Goal: Information Seeking & Learning: Learn about a topic

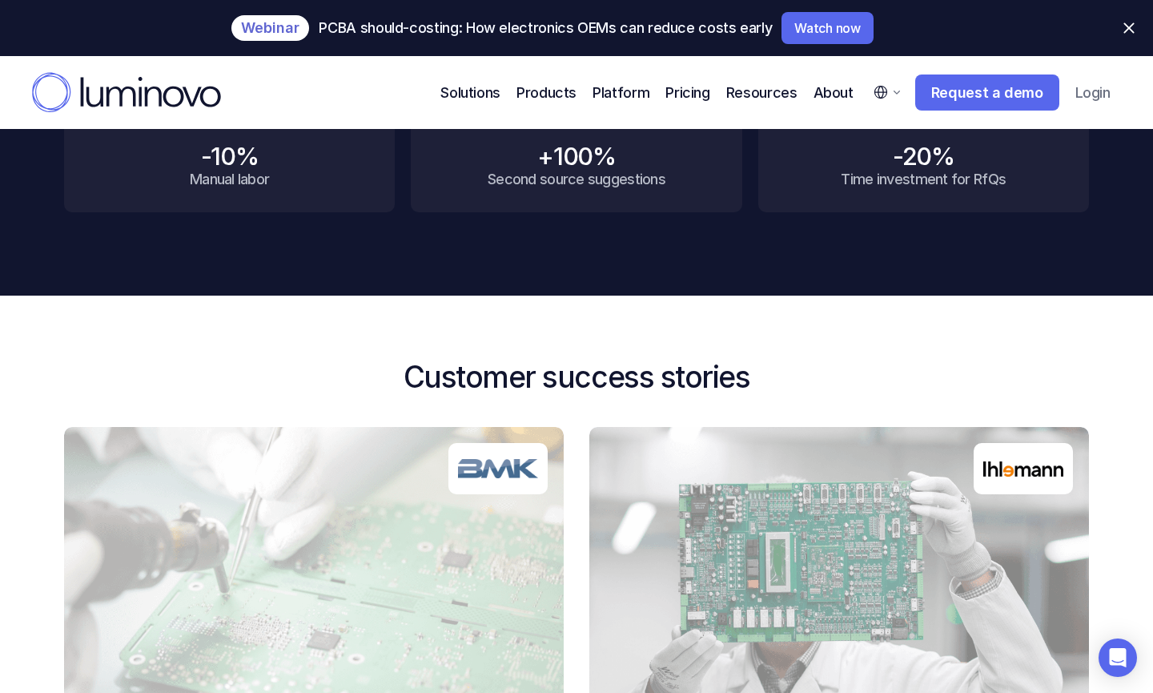
scroll to position [754, 0]
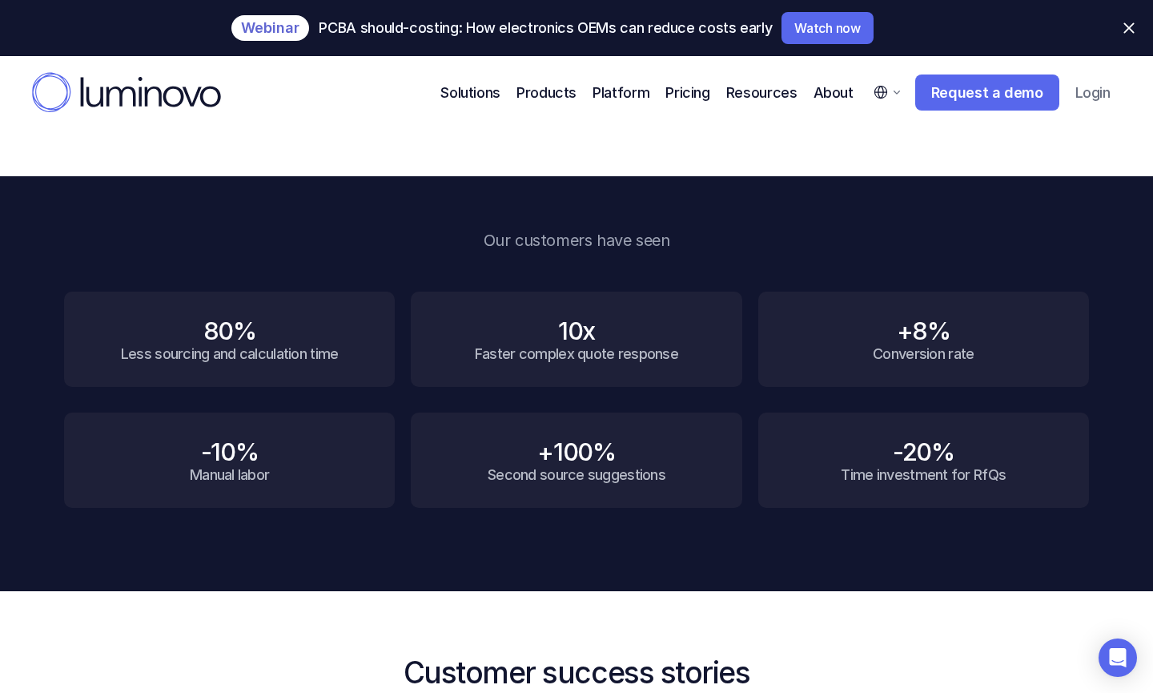
click at [950, 383] on div "+8% Conversion rate" at bounding box center [923, 339] width 331 height 95
drag, startPoint x: 67, startPoint y: 300, endPoint x: 139, endPoint y: 332, distance: 78.9
click at [139, 332] on div "80% Less sourcing and calculation time" at bounding box center [229, 339] width 331 height 95
click at [206, 318] on h4 "80%" at bounding box center [229, 331] width 53 height 30
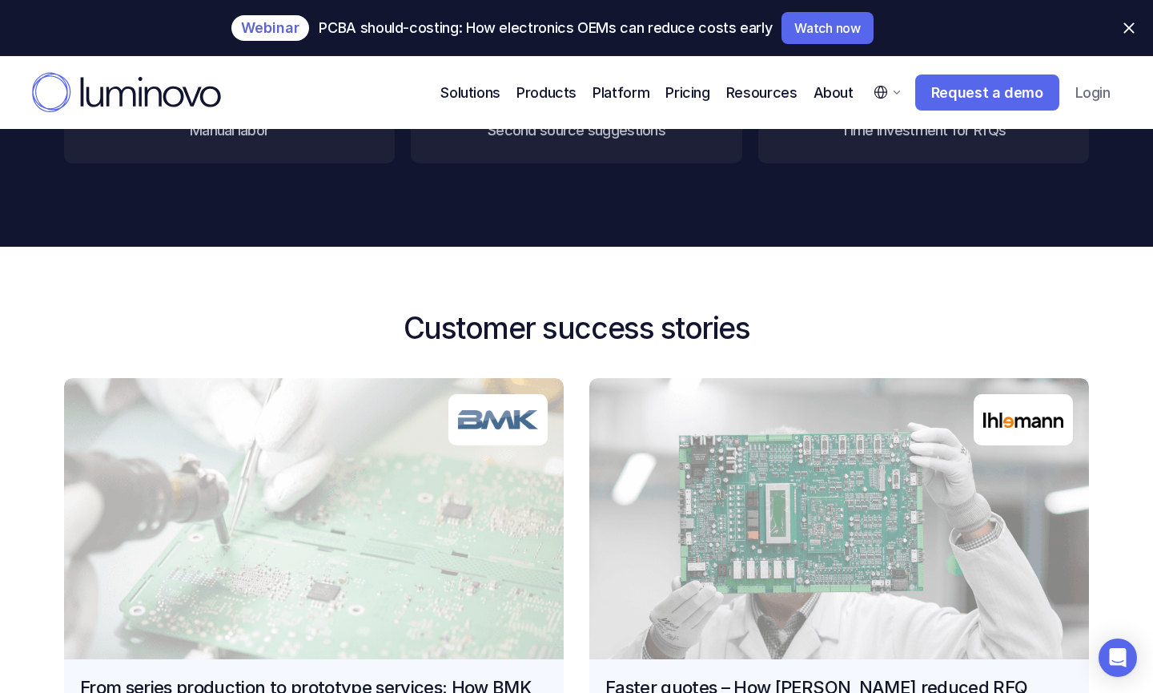
scroll to position [1253, 0]
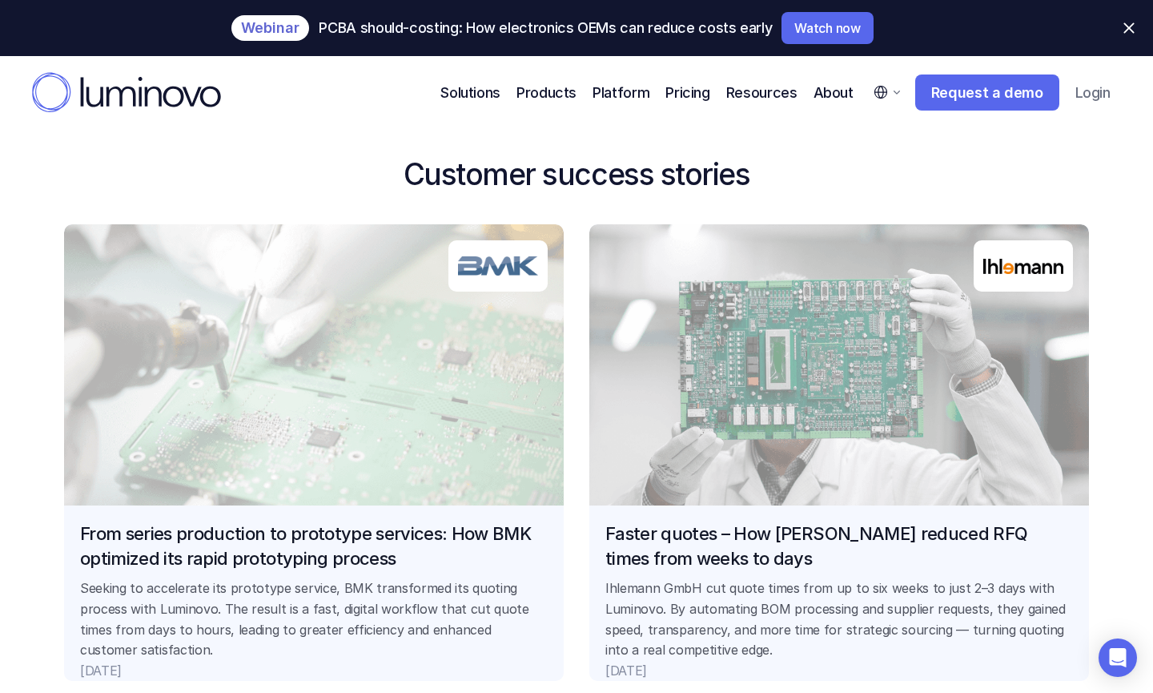
click at [725, 346] on link "Faster quotes – How Ihlemann reduced RFQ times from weeks to days Ihlemann GmbH…" at bounding box center [839, 452] width 500 height 456
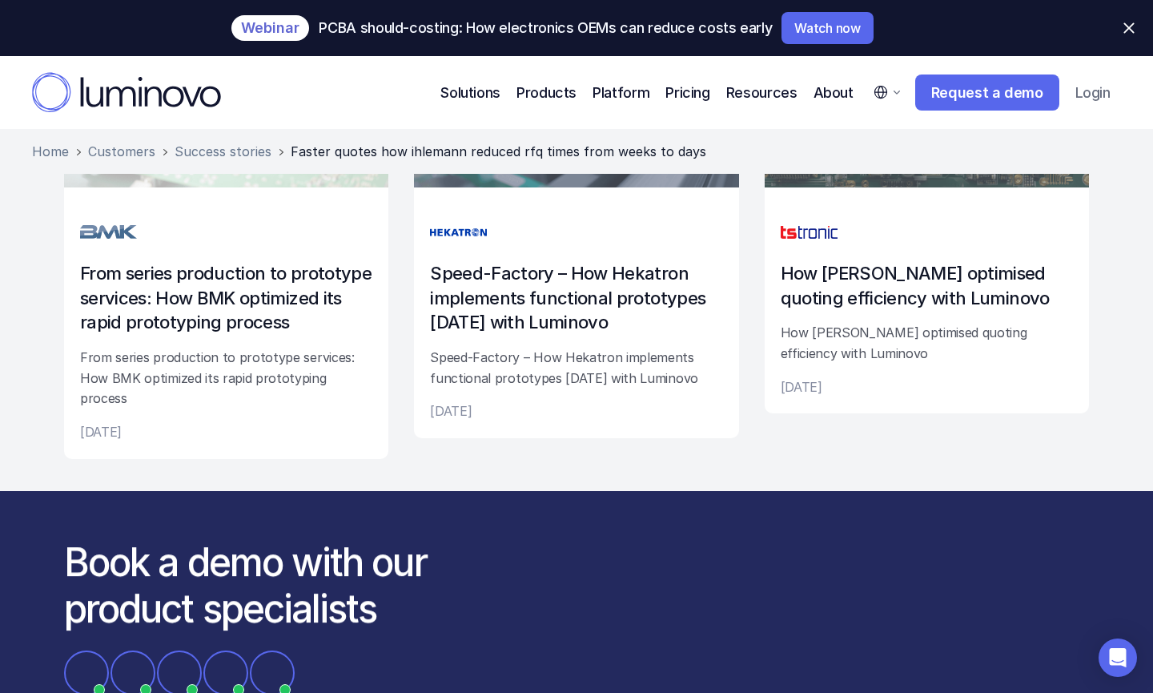
scroll to position [3297, 0]
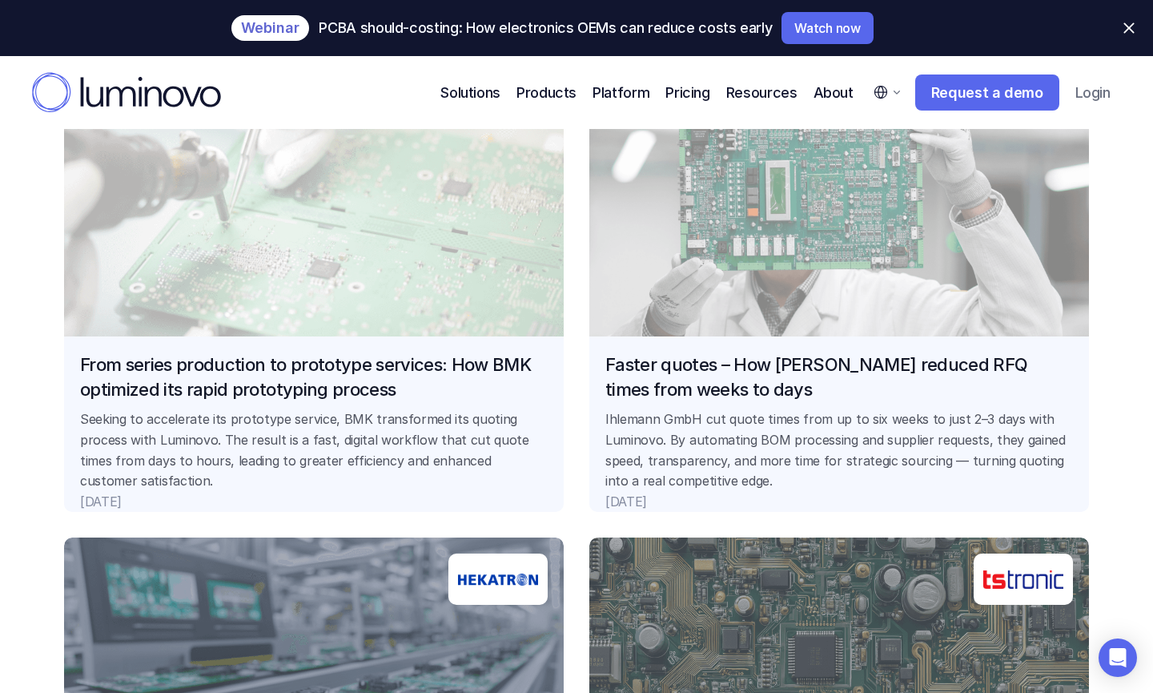
scroll to position [1518, 0]
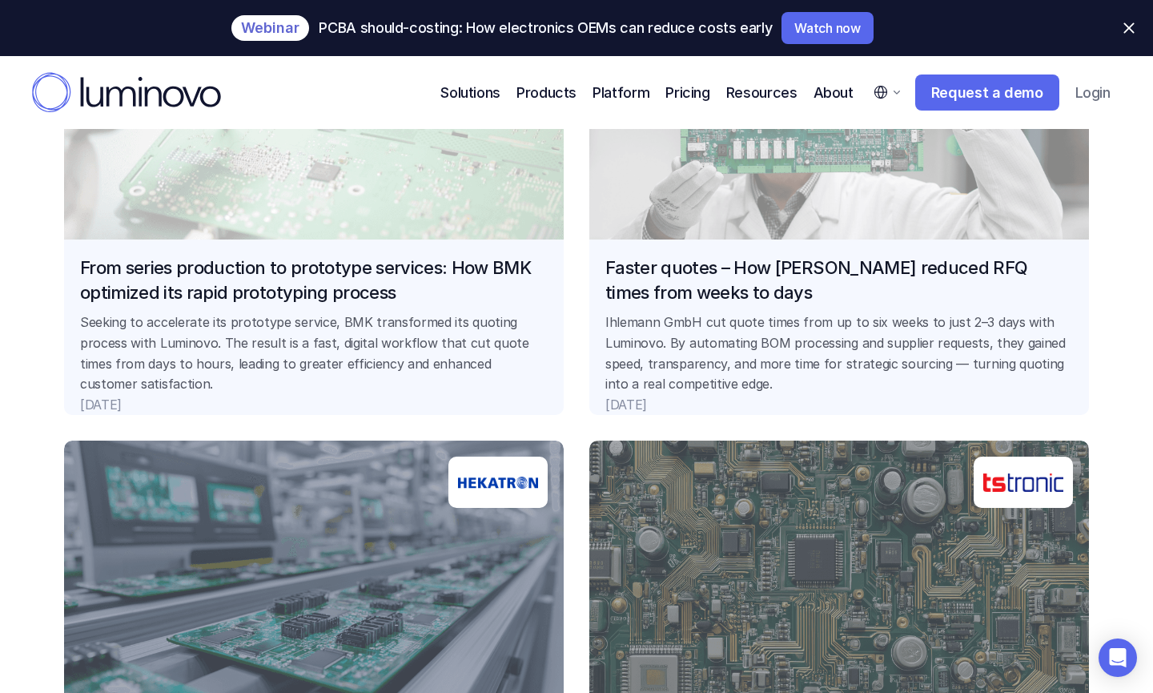
click at [388, 203] on link "From series production to prototype services: How BMK optimized its rapid proto…" at bounding box center [314, 186] width 500 height 456
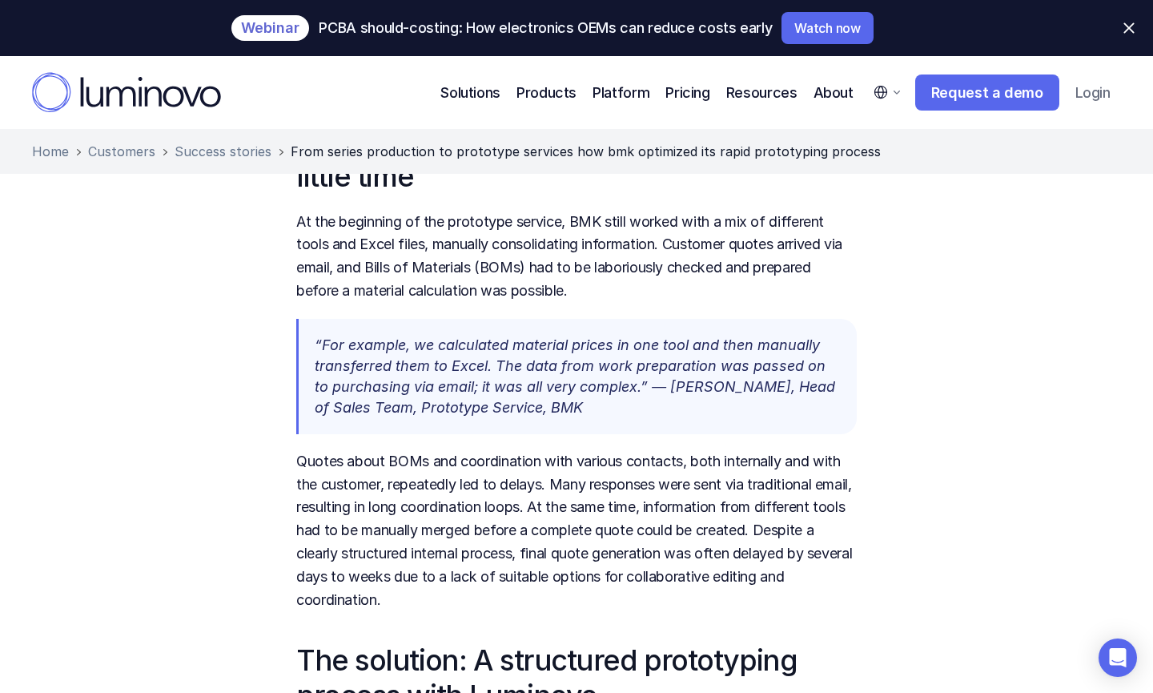
scroll to position [917, 0]
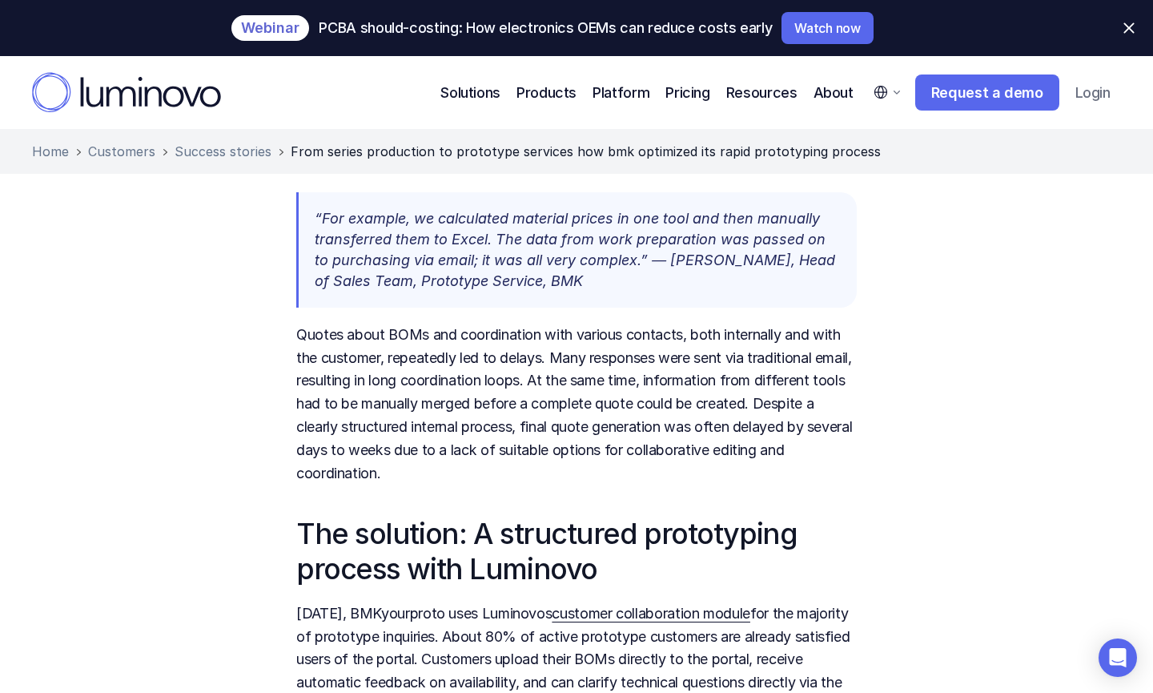
click at [701, 605] on link "customer collaboration module" at bounding box center [651, 613] width 199 height 17
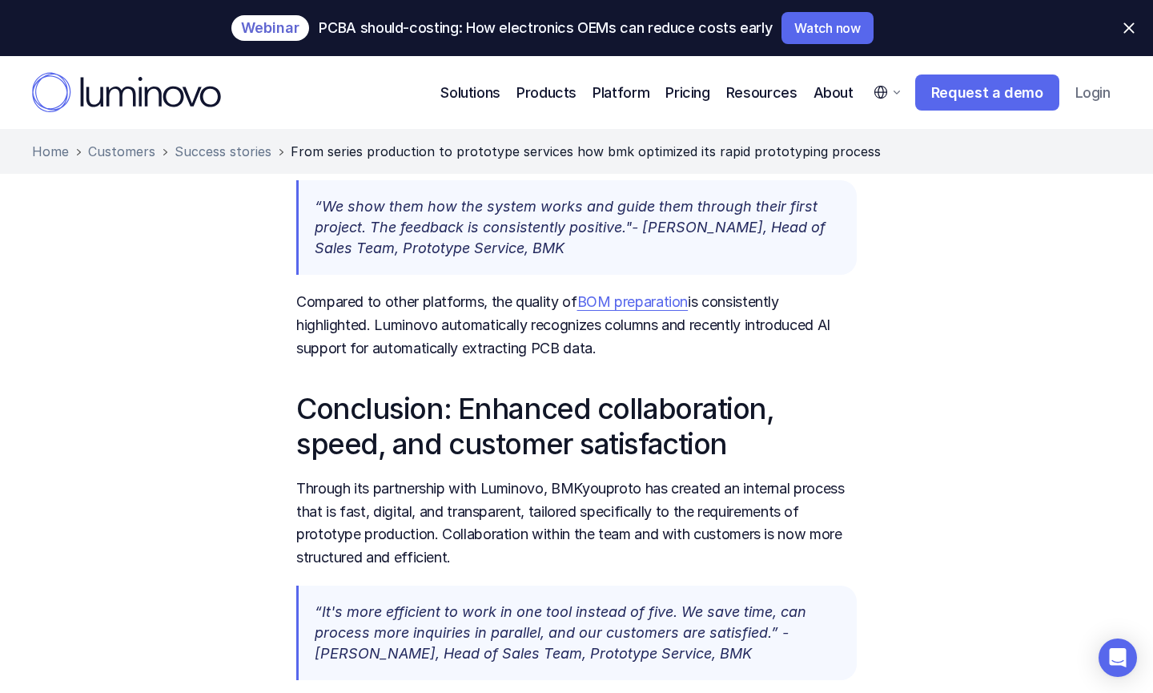
scroll to position [2720, 0]
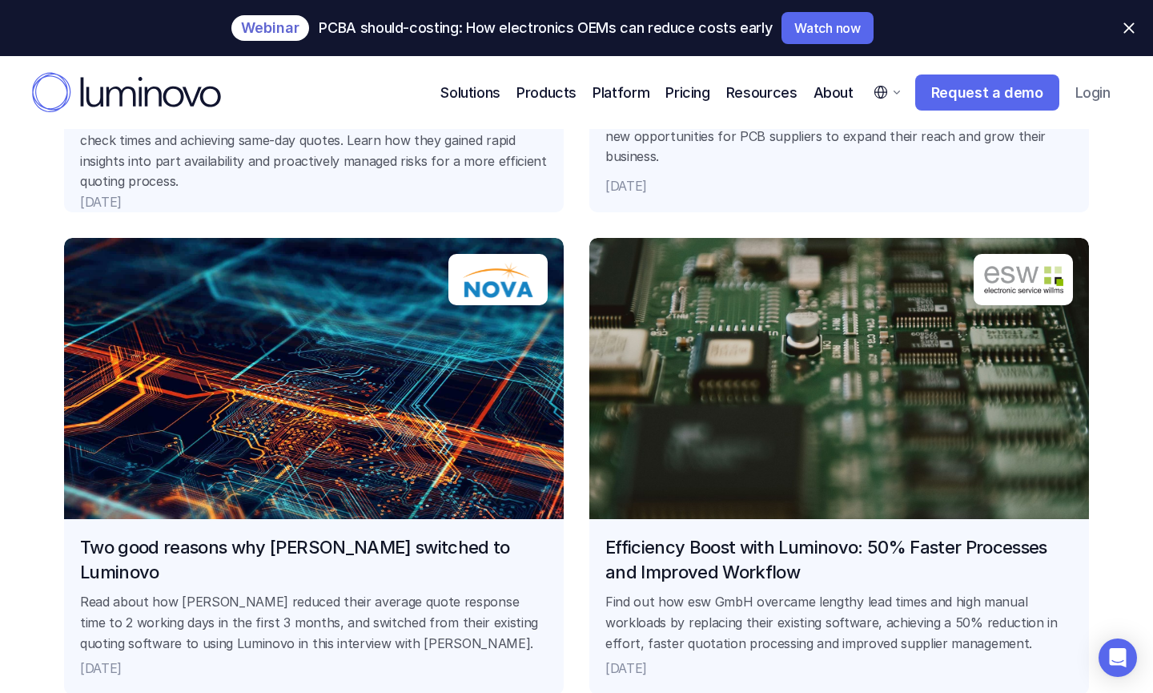
scroll to position [2783, 0]
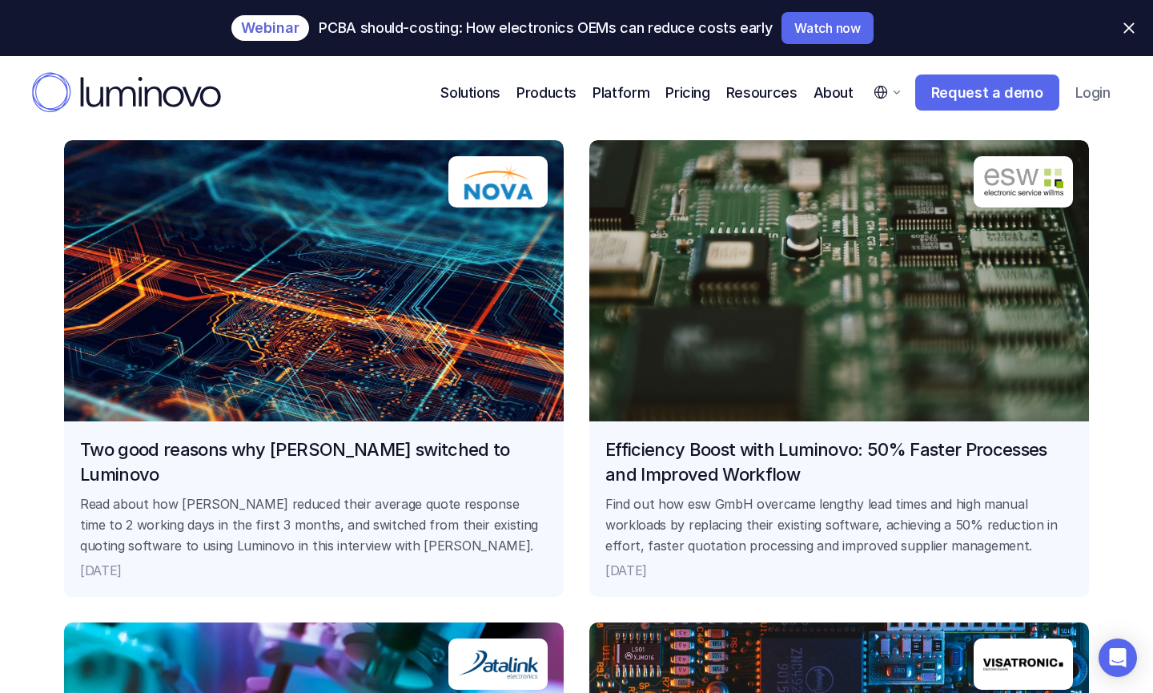
click at [464, 372] on link "Two good reasons why Nova switched to Luminovo Read about how Nova reduced thei…" at bounding box center [314, 368] width 500 height 456
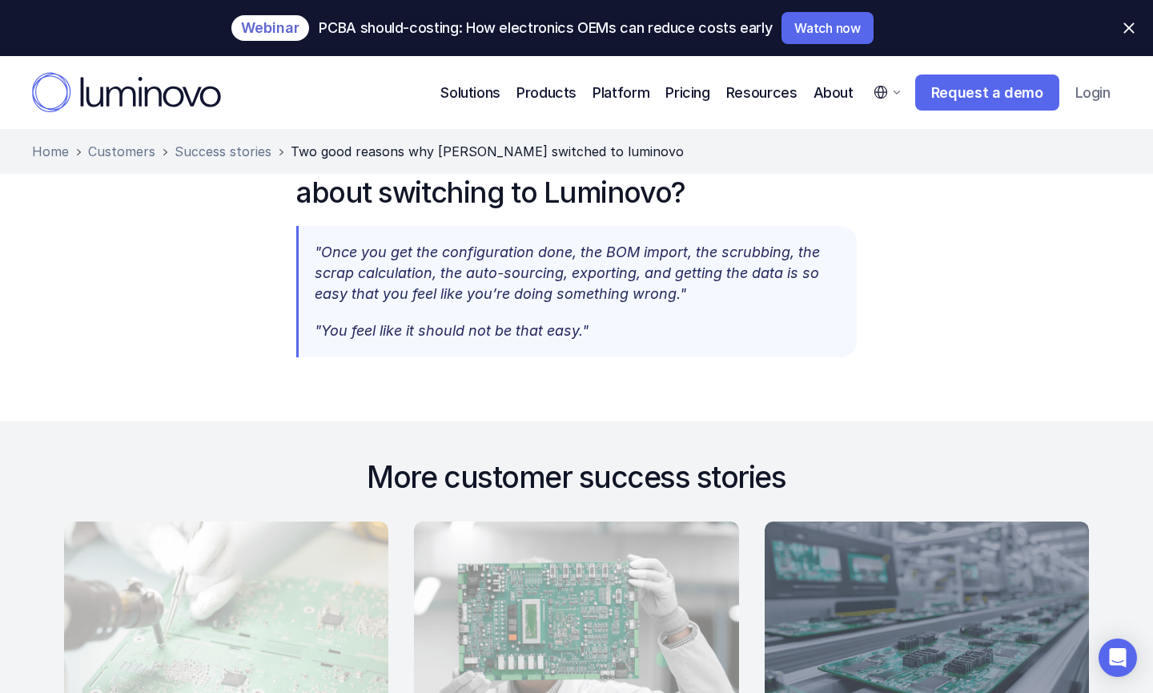
scroll to position [2772, 0]
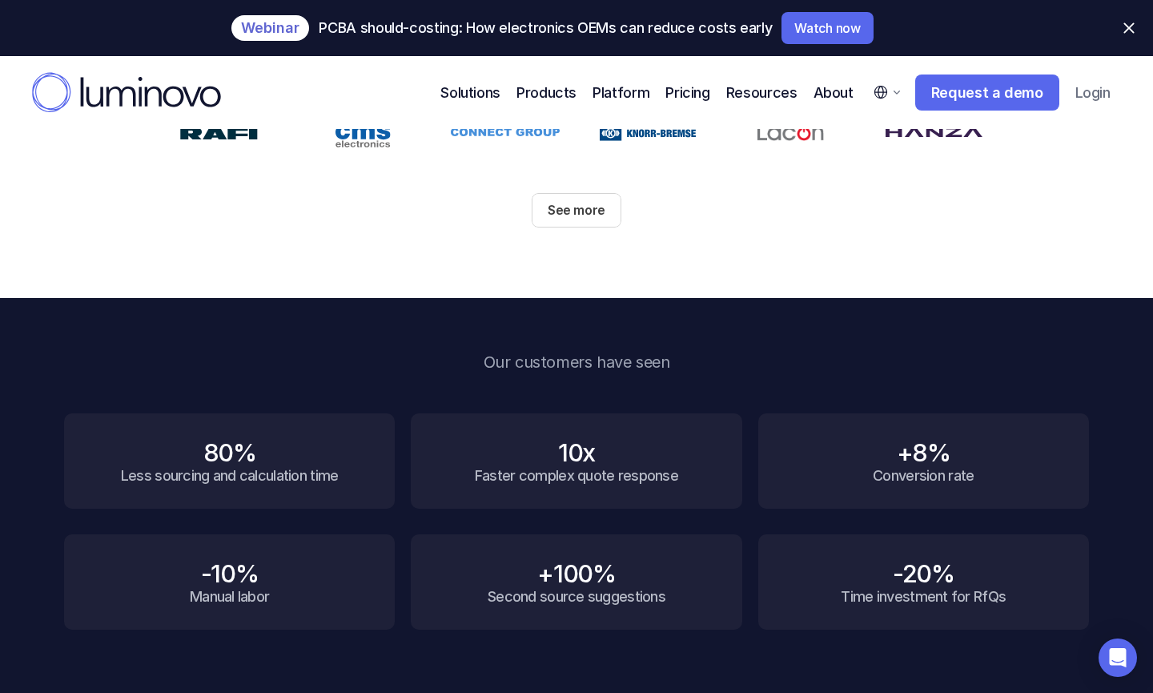
scroll to position [3440, 0]
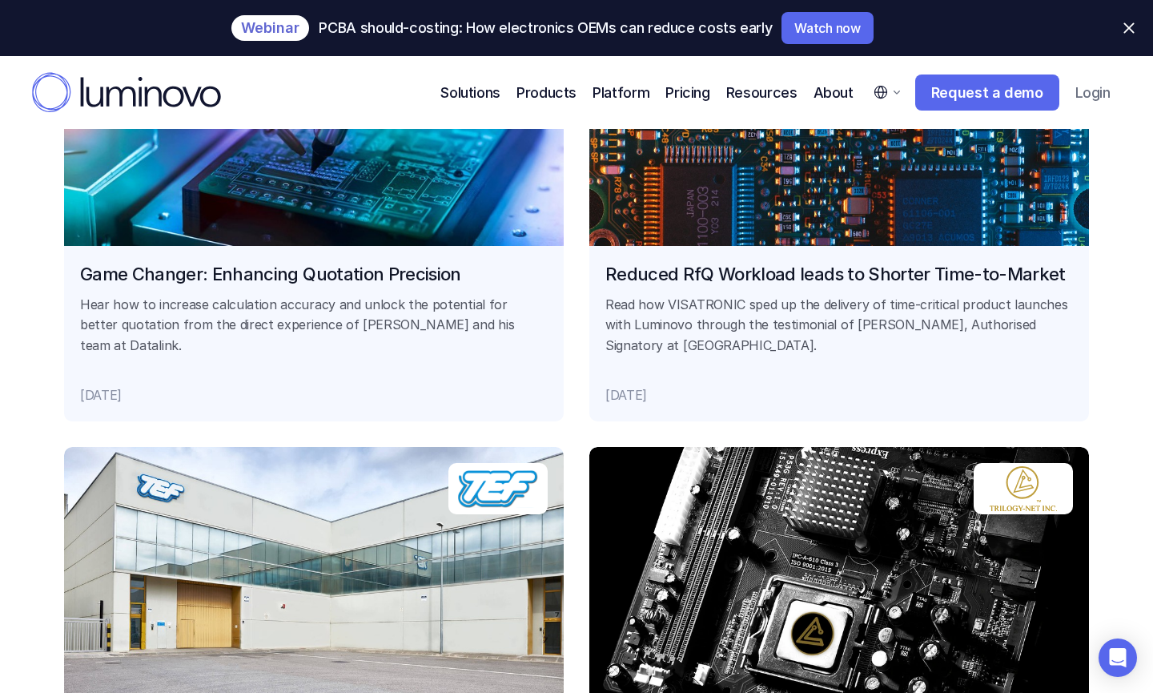
click at [703, 211] on link "Reduced RfQ Workload leads to Shorter Time-to-Market Read how VISATRONIC sped u…" at bounding box center [839, 193] width 500 height 456
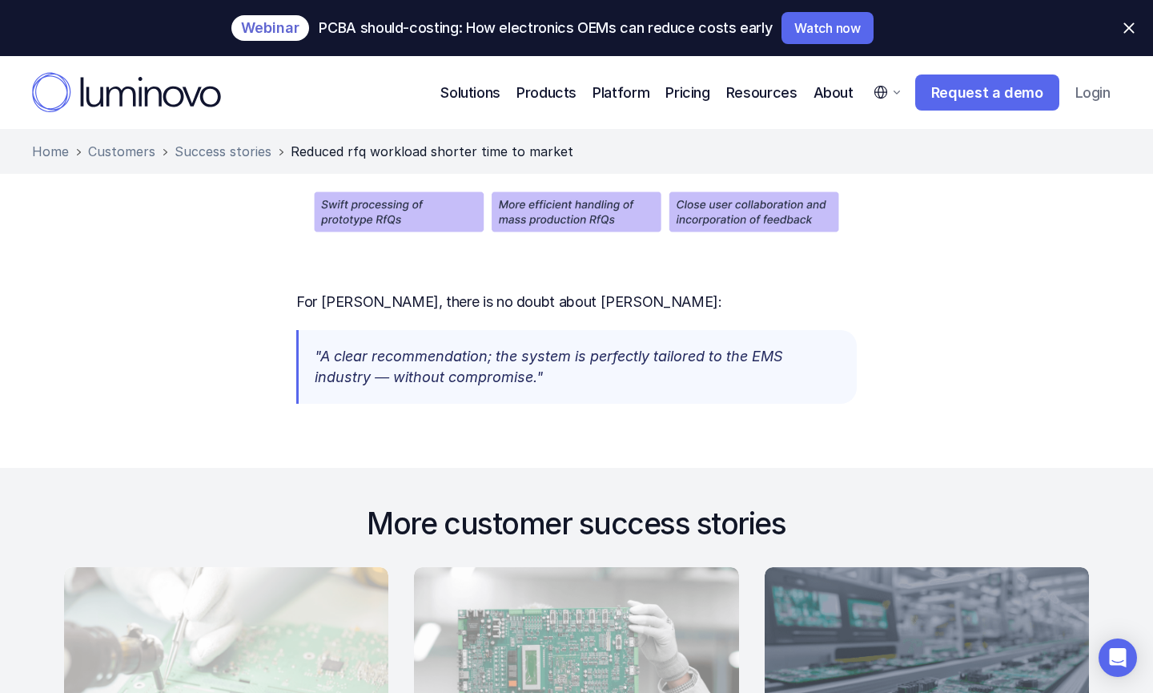
scroll to position [1889, 0]
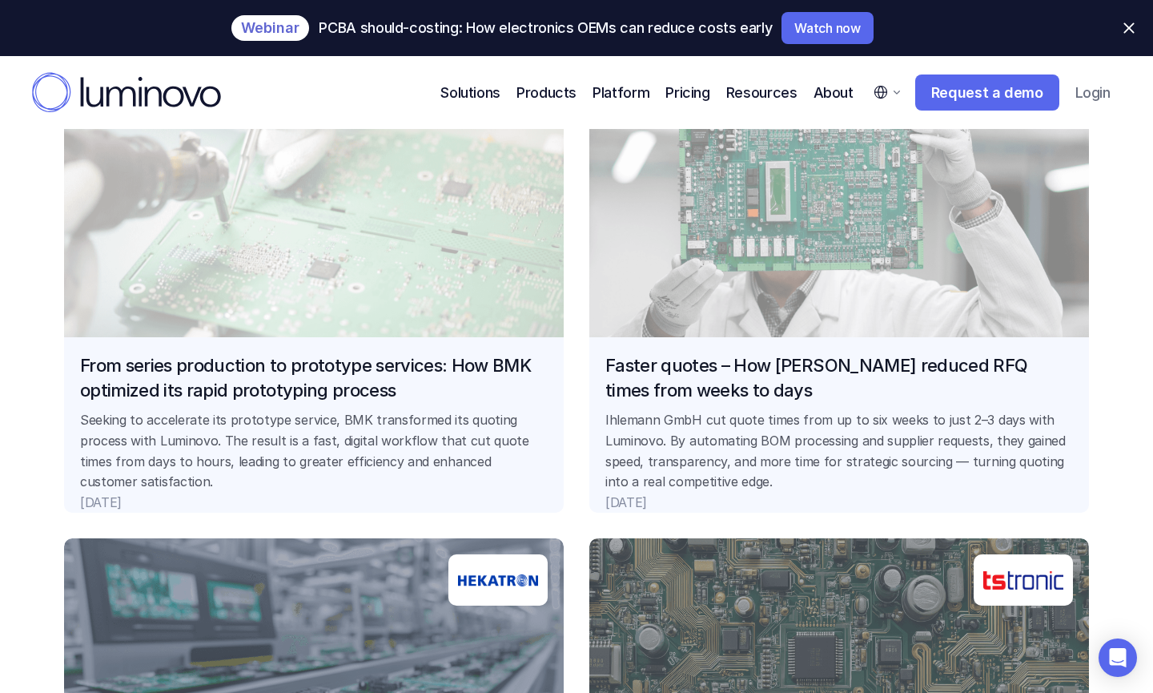
scroll to position [1962, 0]
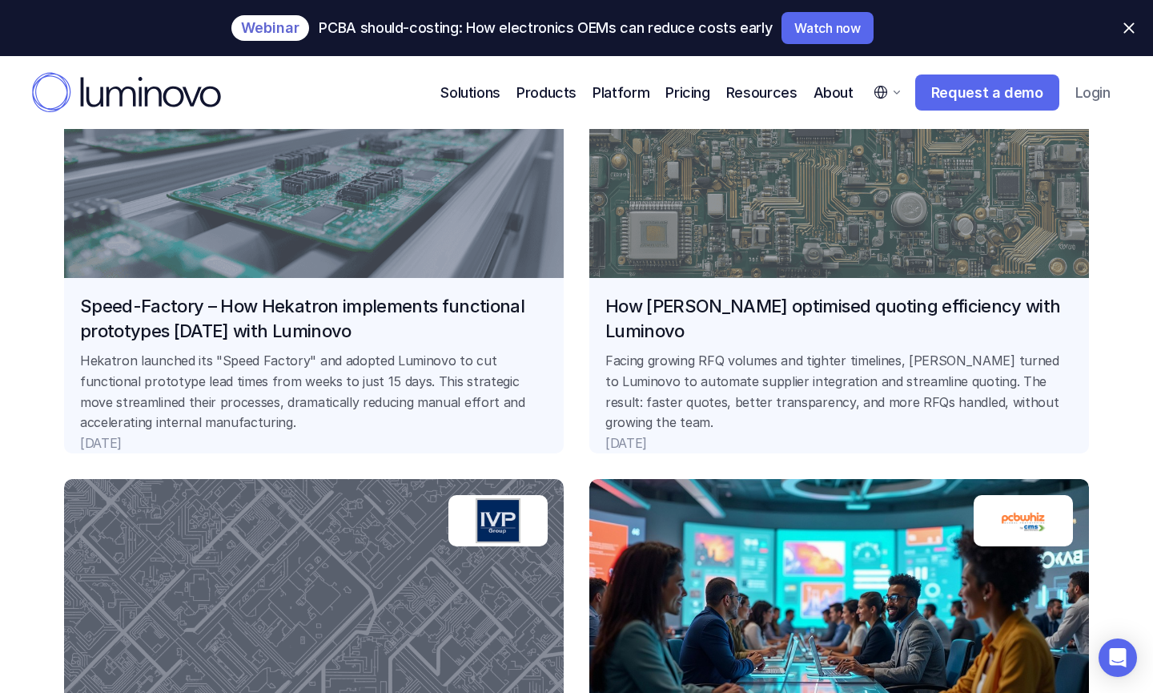
click at [702, 200] on link "How TSTRONIC optimised quoting efficiency with Luminovo Facing growing RFQ volu…" at bounding box center [839, 225] width 500 height 456
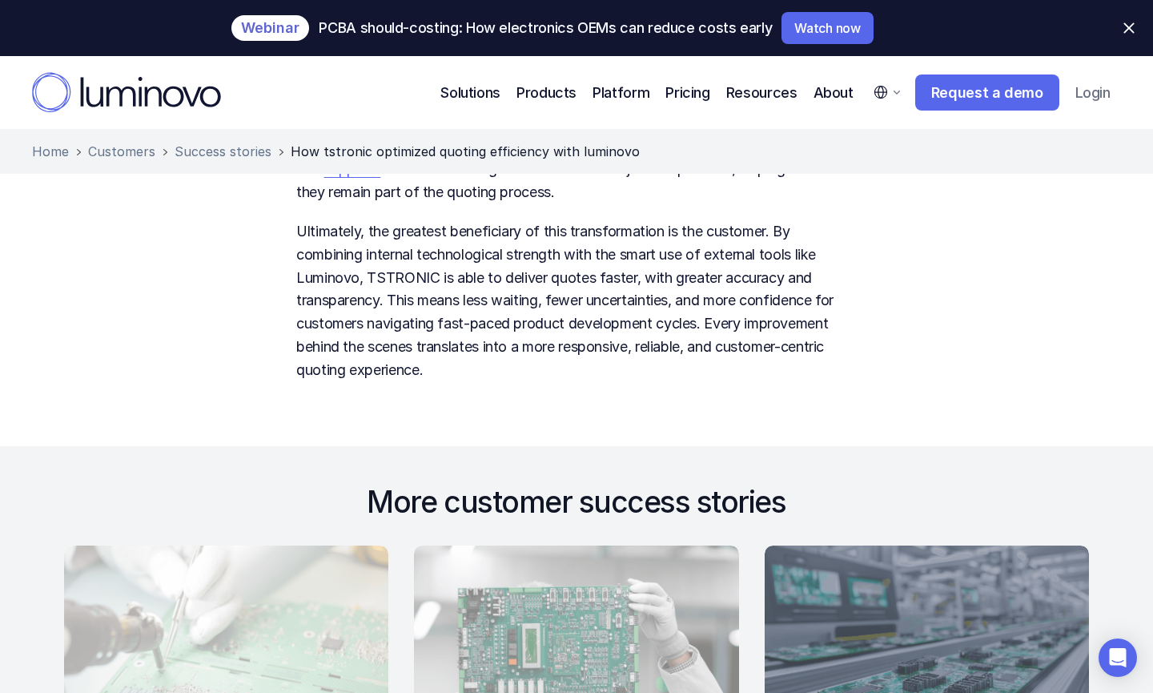
scroll to position [1987, 0]
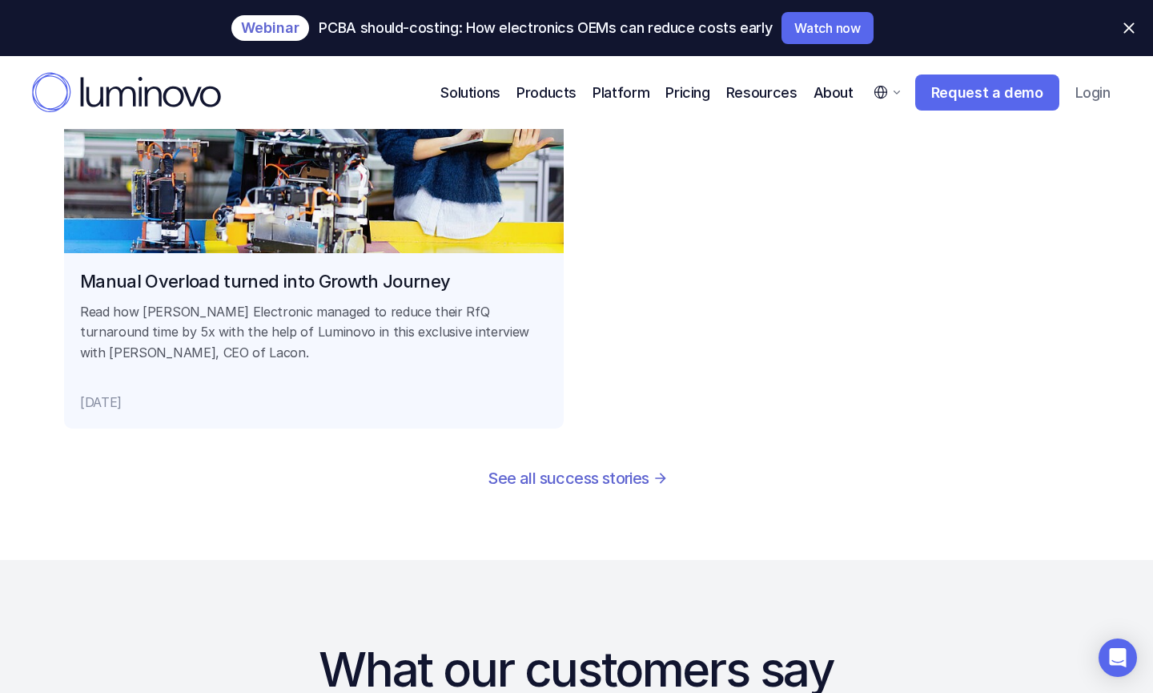
scroll to position [4536, 0]
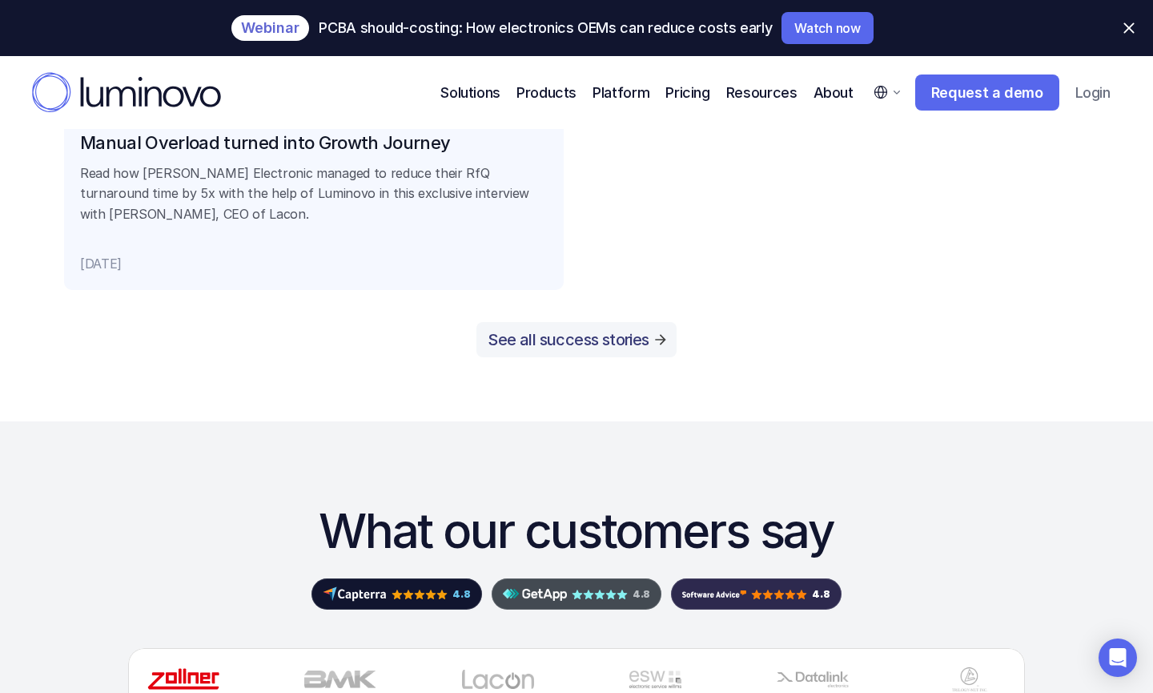
click at [564, 347] on p "See all success stories" at bounding box center [568, 339] width 161 height 19
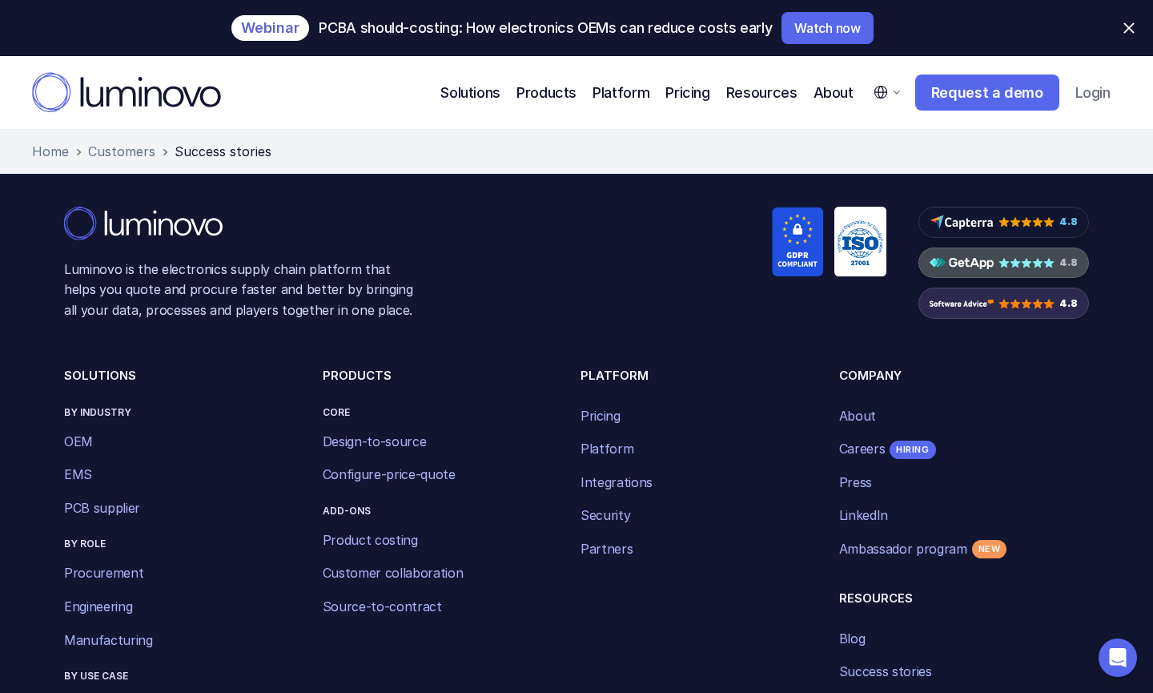
scroll to position [3570, 0]
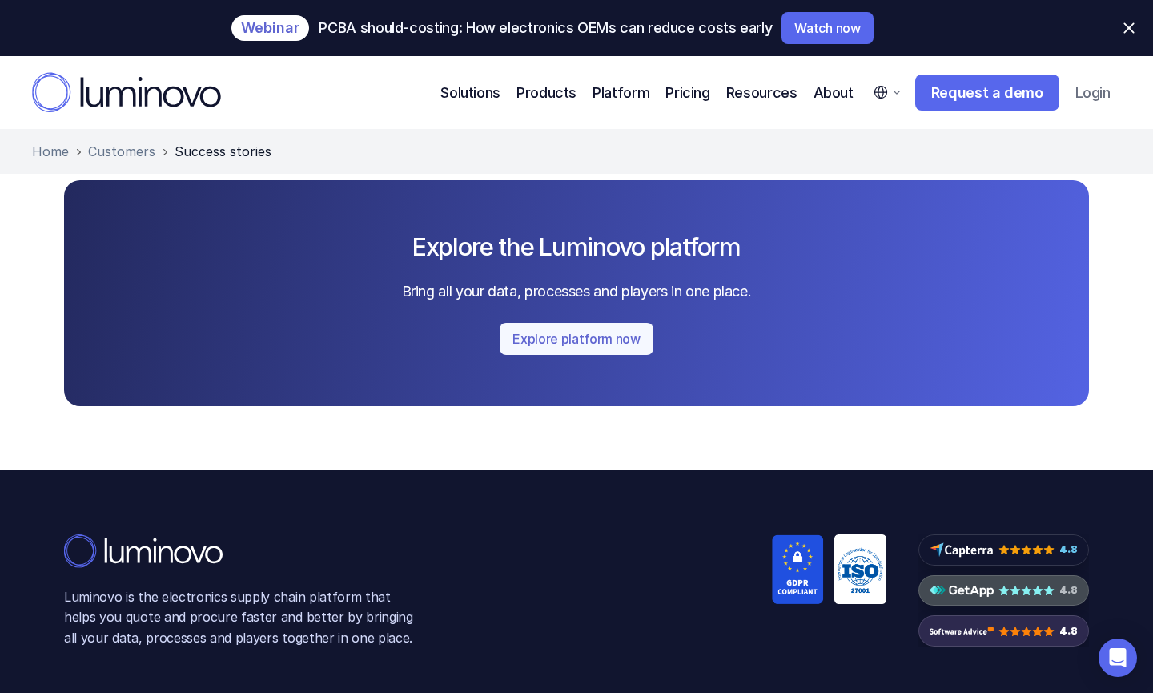
click at [585, 344] on p "Explore platform now" at bounding box center [577, 338] width 128 height 13
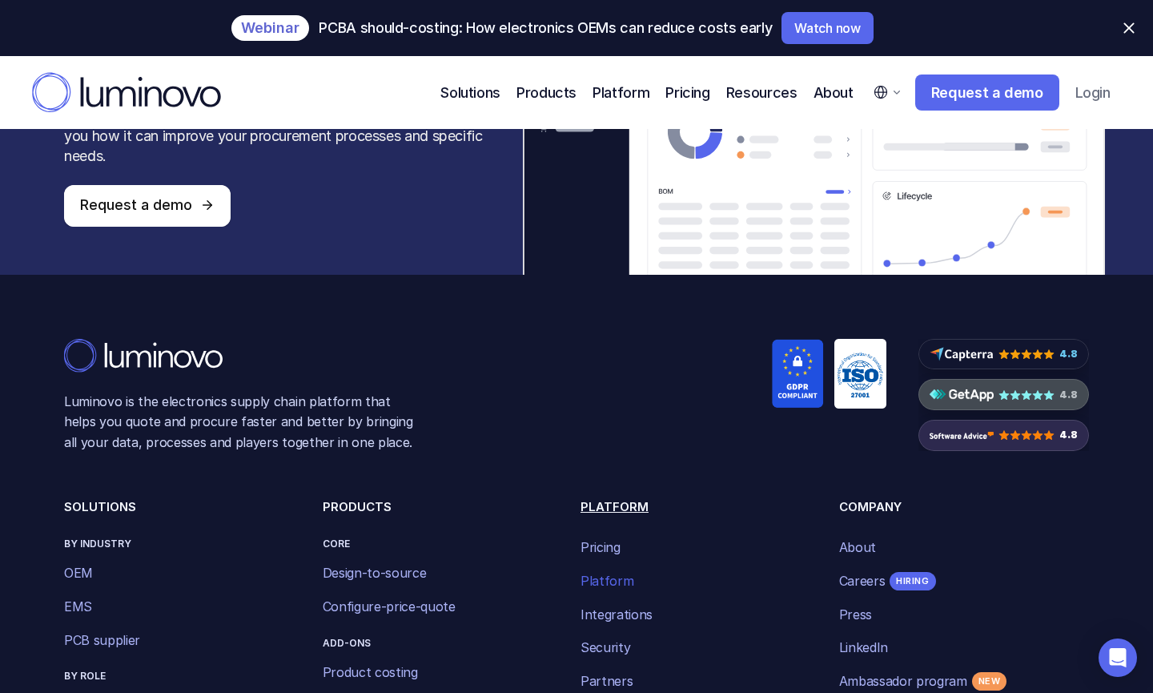
scroll to position [5149, 0]
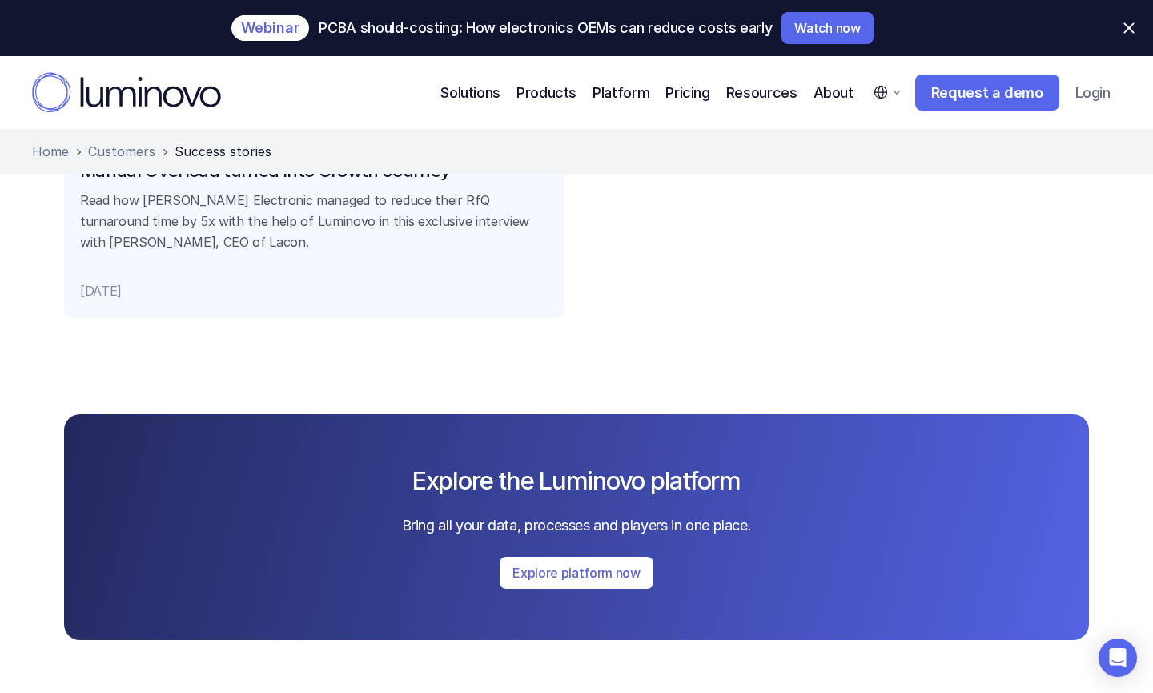
scroll to position [3010, 0]
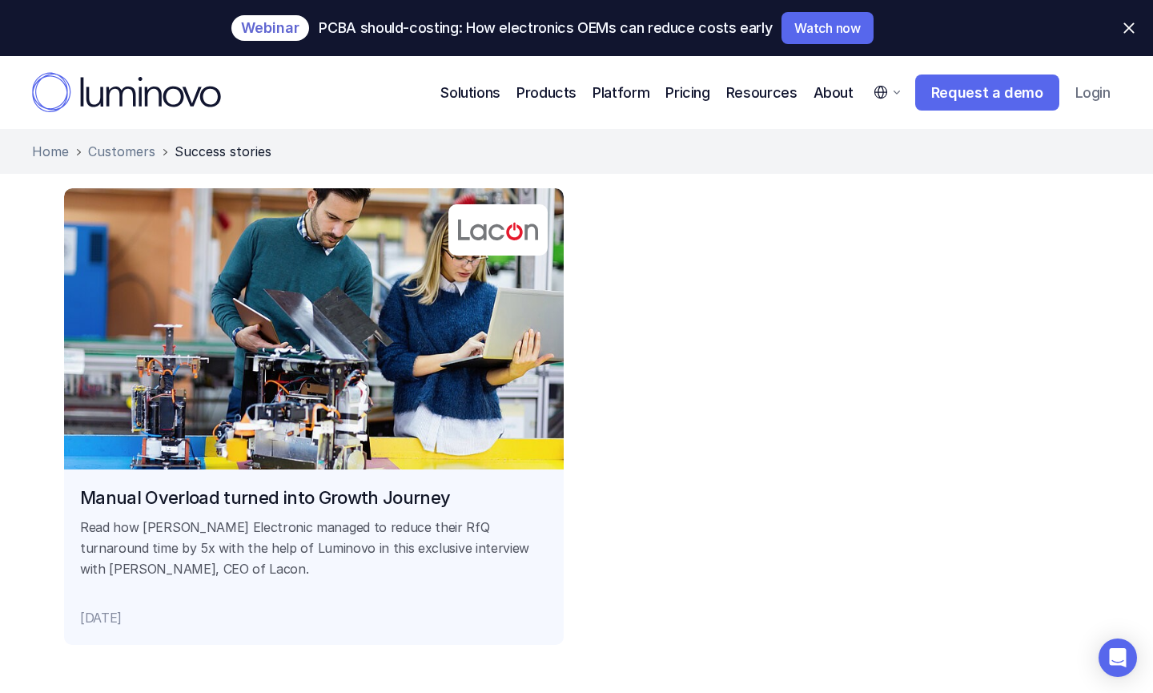
click at [462, 428] on link "Manual Overload turned into Growth Journey Read how Lacon Electronic managed to…" at bounding box center [314, 416] width 500 height 456
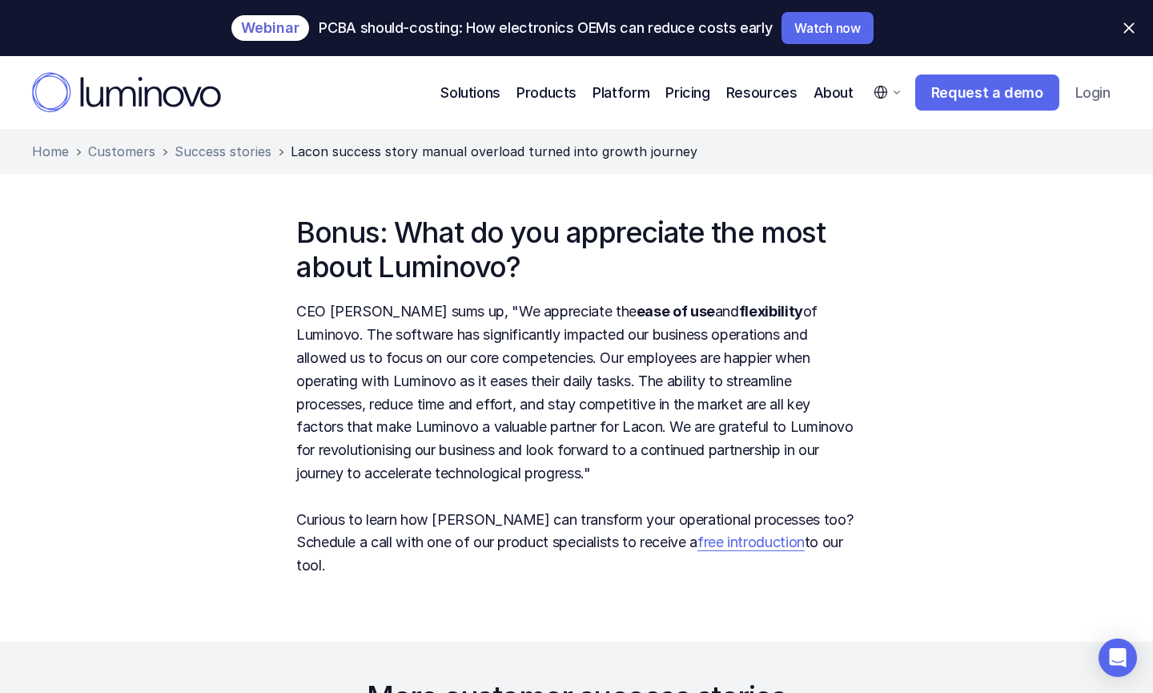
scroll to position [3161, 0]
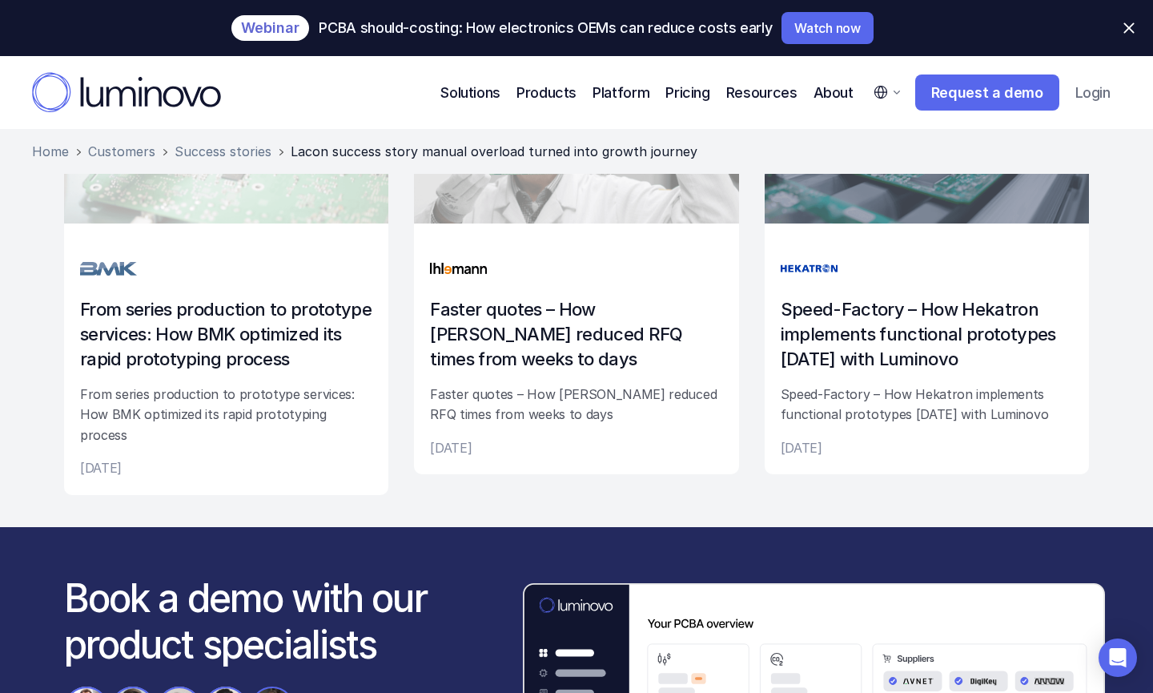
scroll to position [3010, 0]
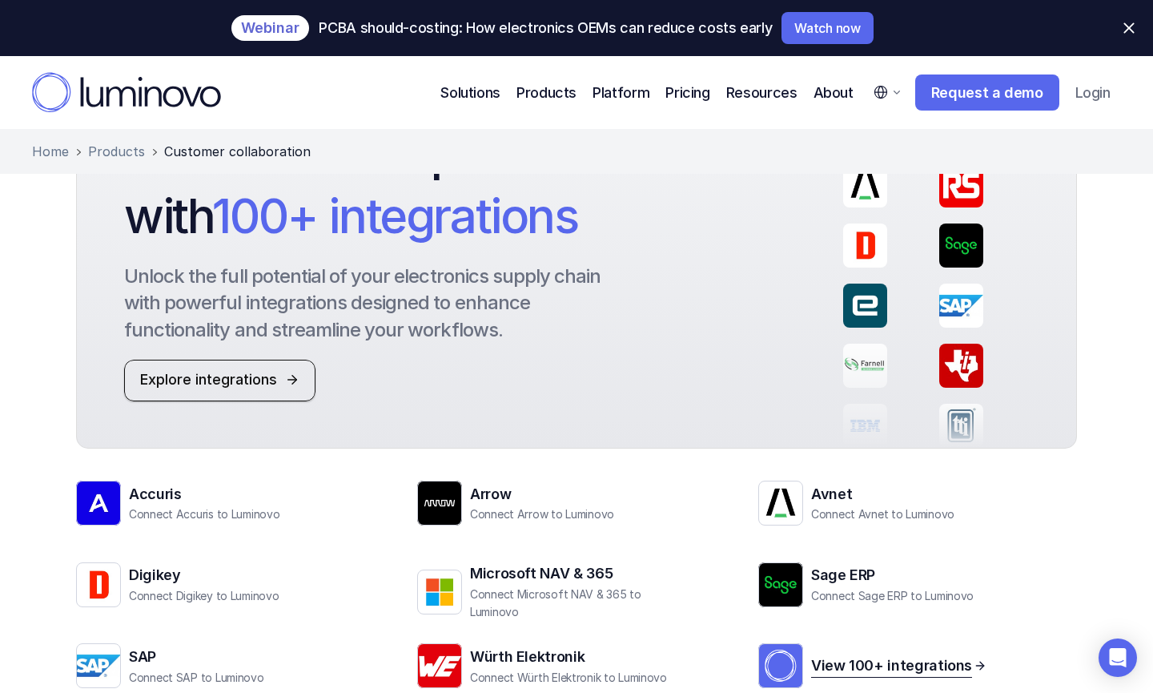
scroll to position [2325, 0]
